Goal: Information Seeking & Learning: Learn about a topic

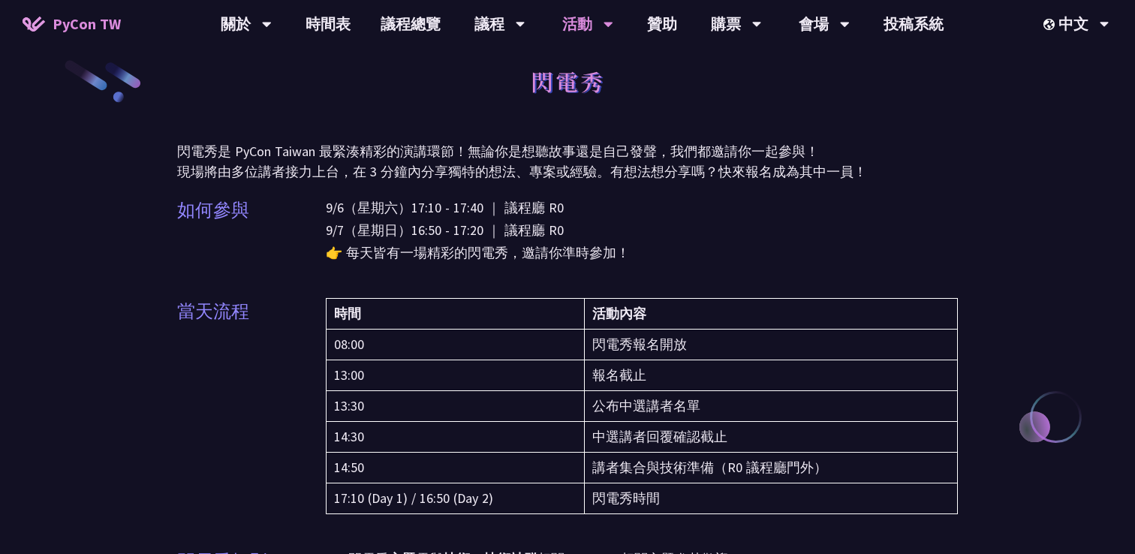
scroll to position [20, 0]
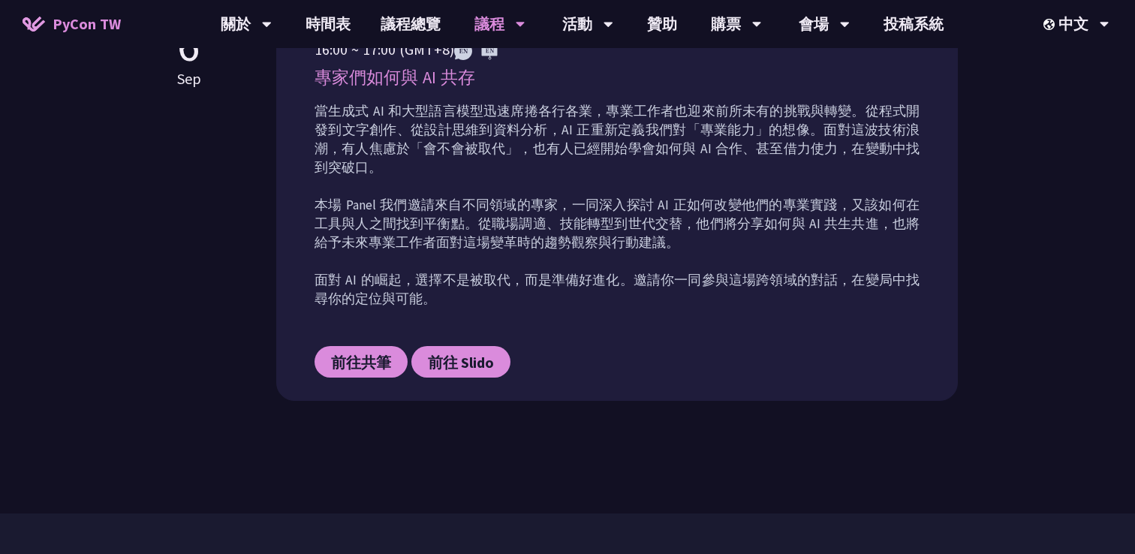
scroll to position [704, 0]
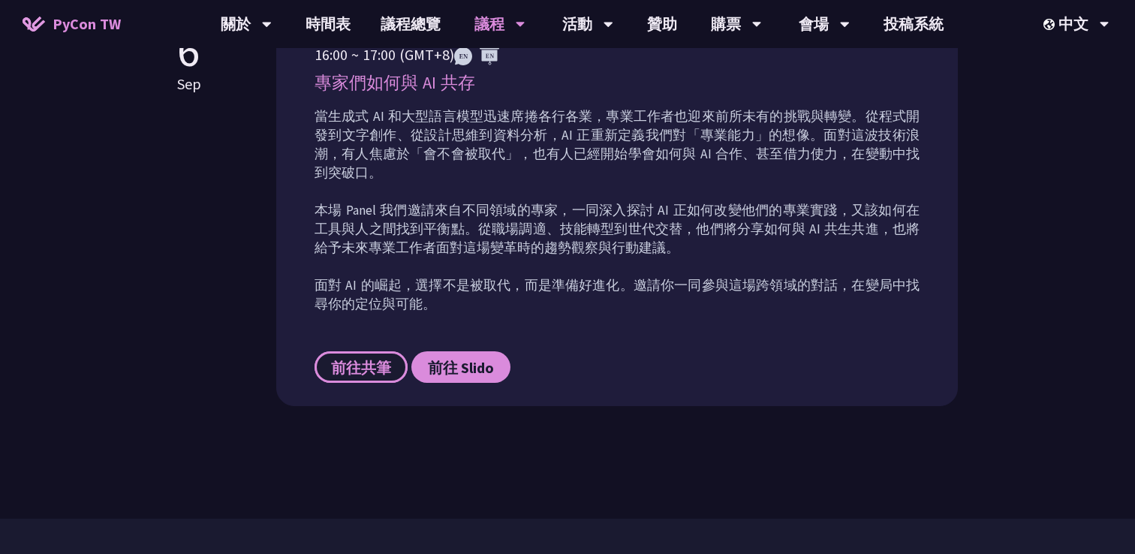
click at [353, 358] on span "前往共筆" at bounding box center [361, 367] width 60 height 19
